Goal: Task Accomplishment & Management: Complete application form

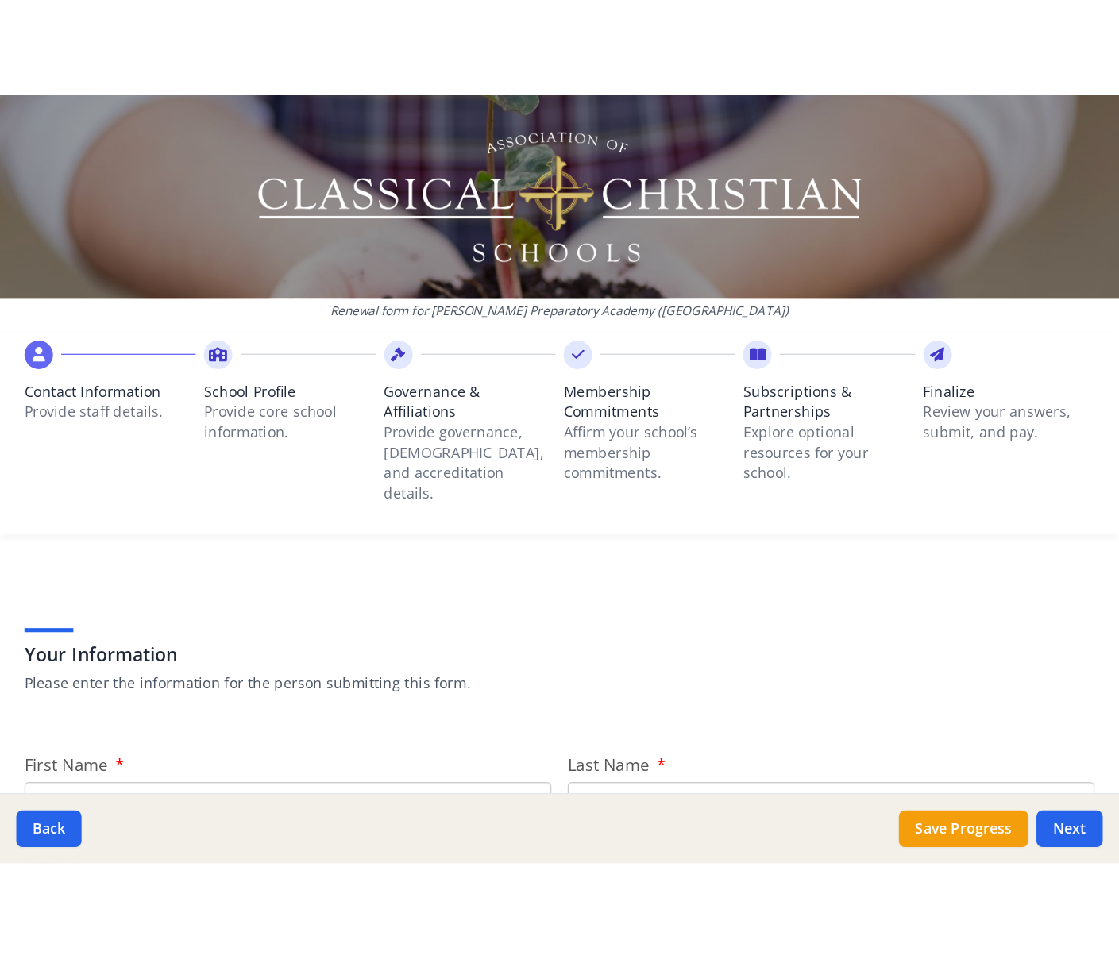
scroll to position [10, 0]
